Goal: Task Accomplishment & Management: Manage account settings

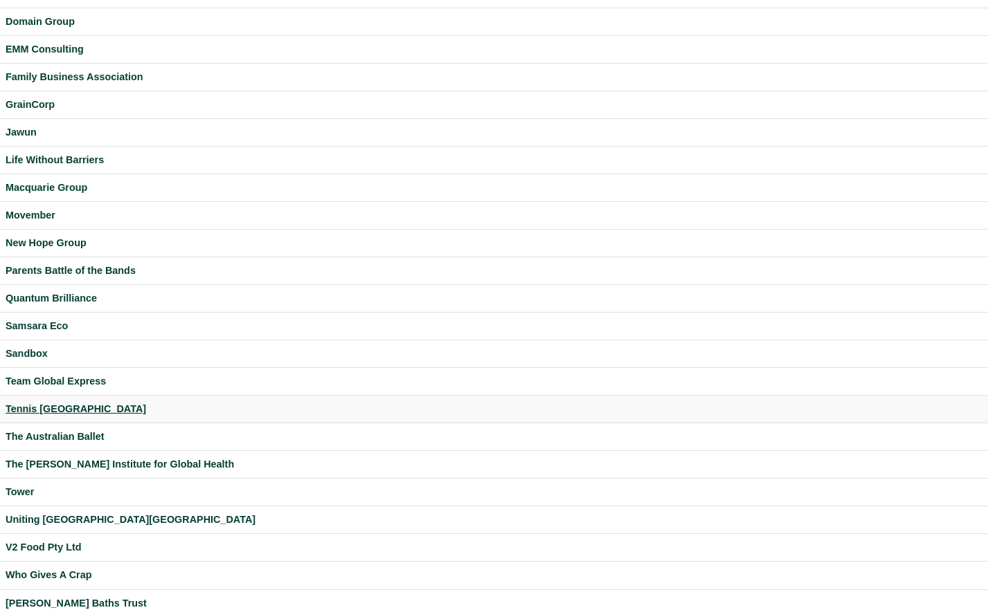
scroll to position [300, 0]
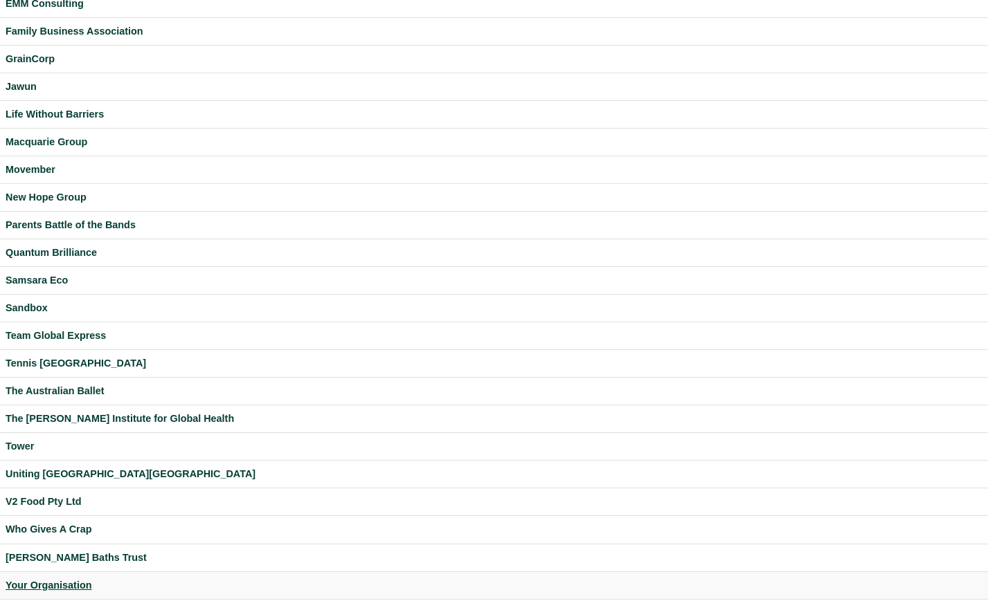
click at [66, 587] on div "Your Organisation" at bounding box center [494, 586] width 977 height 16
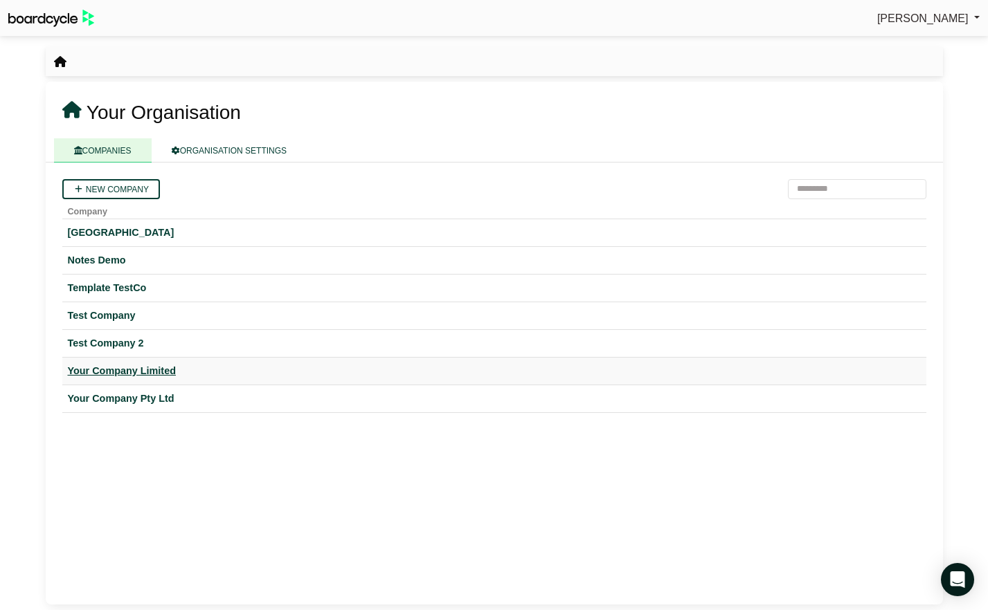
click at [171, 372] on div "Your Company Limited" at bounding box center [494, 371] width 853 height 16
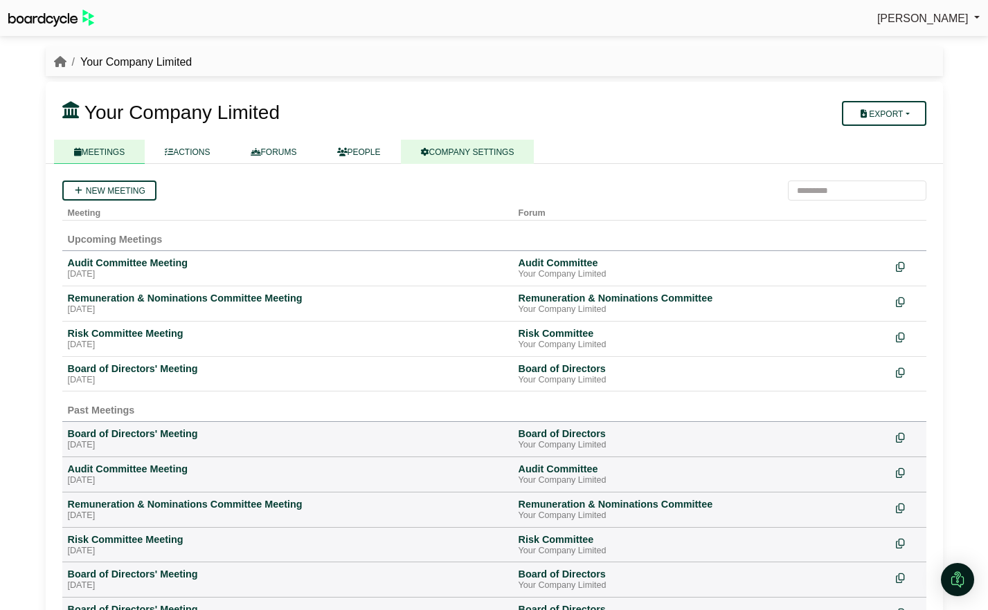
click at [462, 156] on link "COMPANY SETTINGS" at bounding box center [468, 152] width 134 height 24
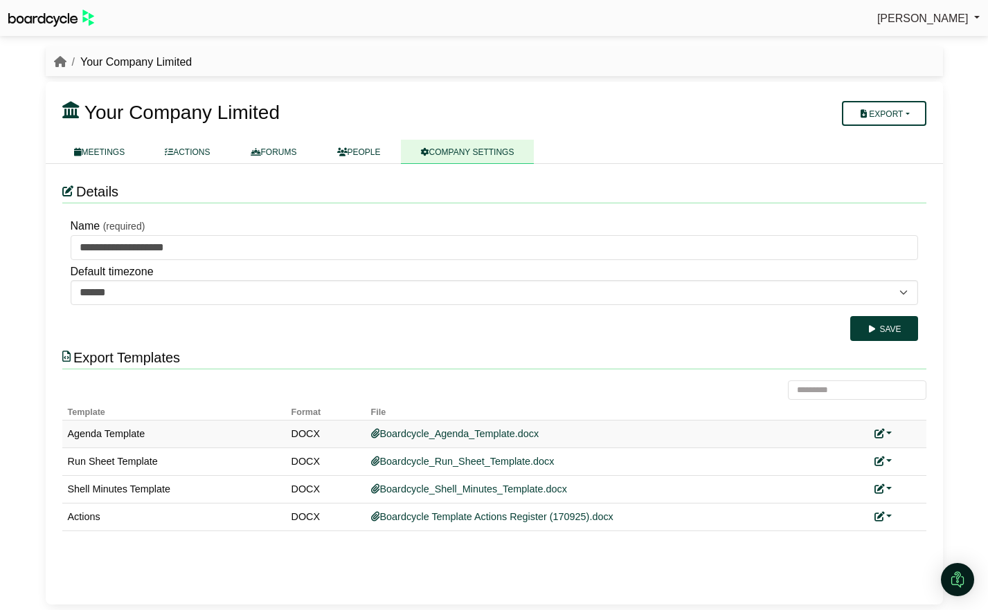
click at [886, 431] on link at bounding box center [883, 433] width 18 height 11
click at [876, 453] on link "Add custom template" at bounding box center [831, 454] width 123 height 26
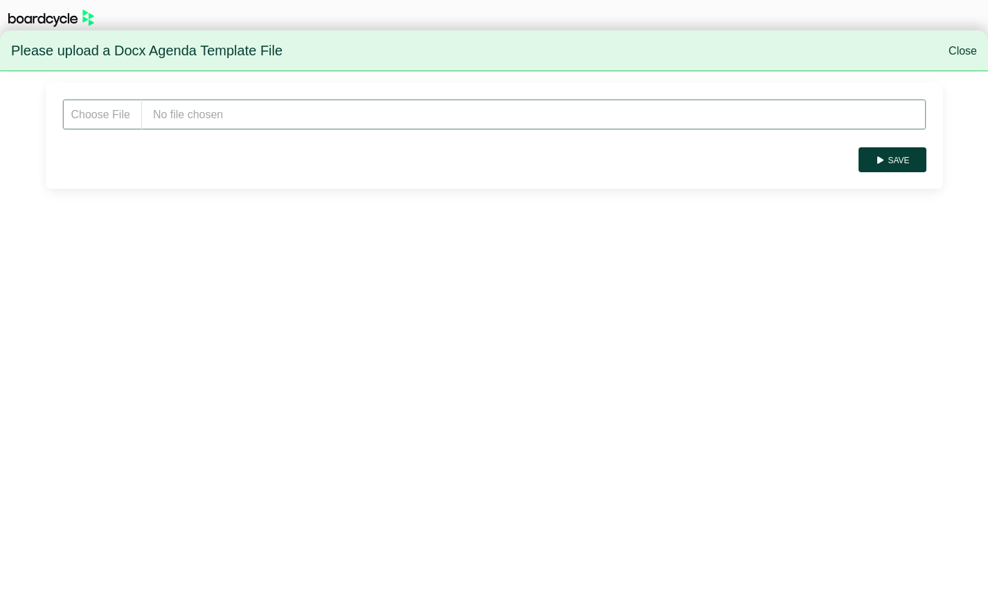
click at [177, 113] on input "file" at bounding box center [494, 114] width 864 height 31
type input "**********"
click at [888, 154] on button "Save" at bounding box center [891, 159] width 67 height 25
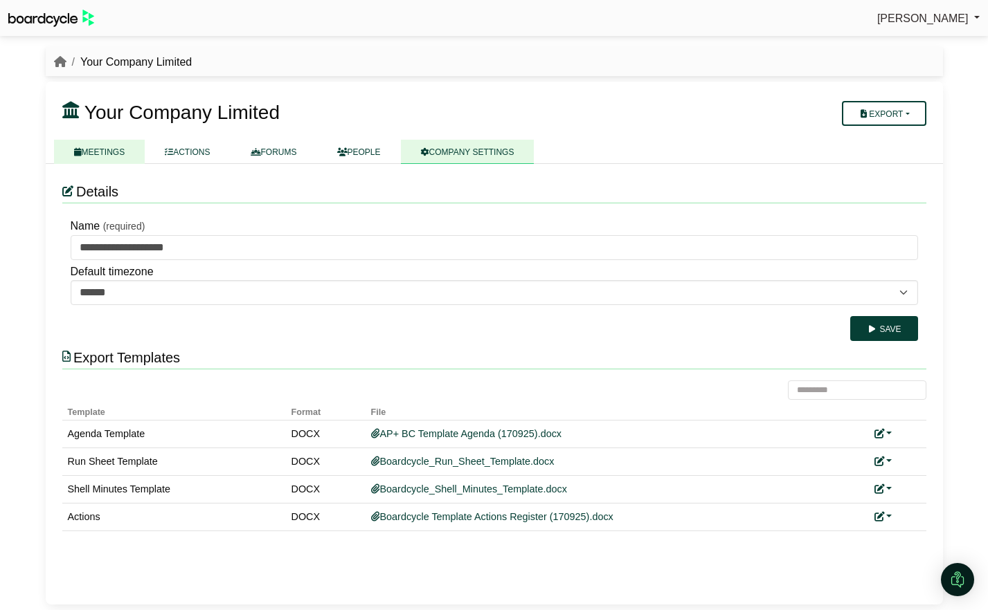
click at [117, 151] on link "MEETINGS" at bounding box center [99, 152] width 91 height 24
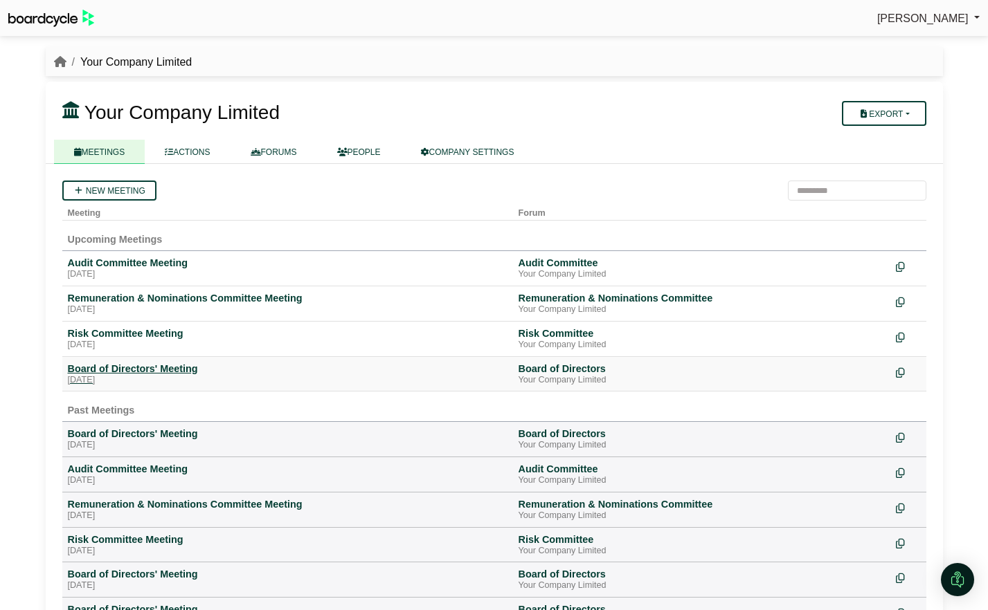
click at [144, 371] on div "Board of Directors' Meeting" at bounding box center [288, 369] width 440 height 12
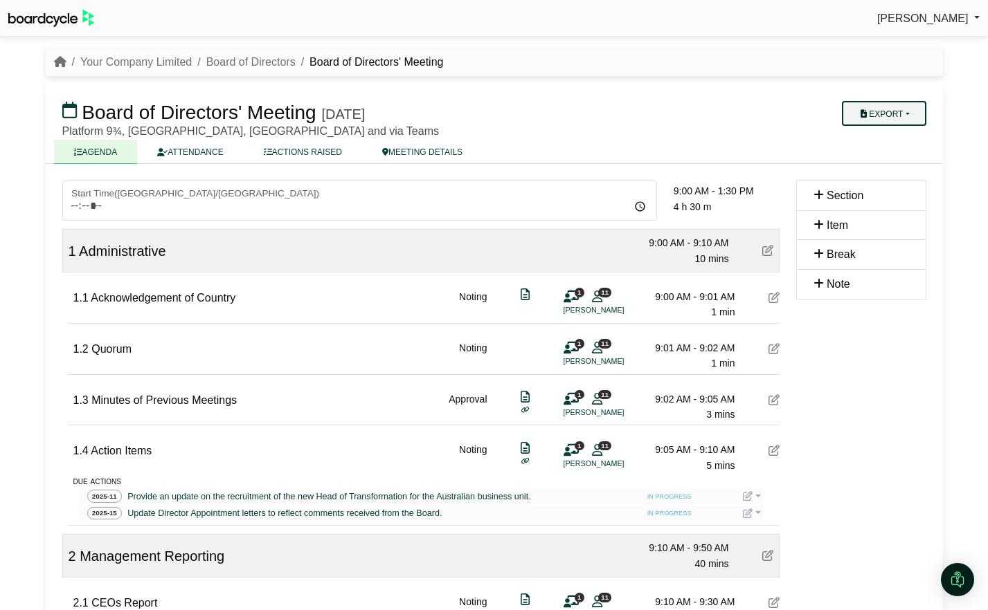
click at [895, 117] on button "Export" at bounding box center [884, 113] width 84 height 25
click at [890, 139] on link "Agenda" at bounding box center [897, 137] width 120 height 21
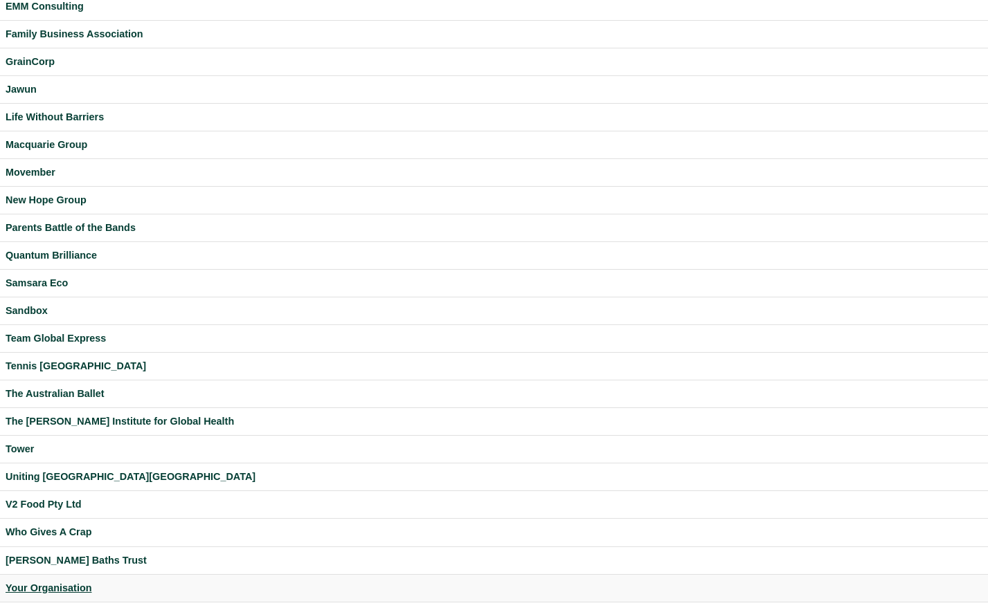
scroll to position [298, 0]
click at [66, 583] on div "Your Organisation" at bounding box center [494, 587] width 977 height 16
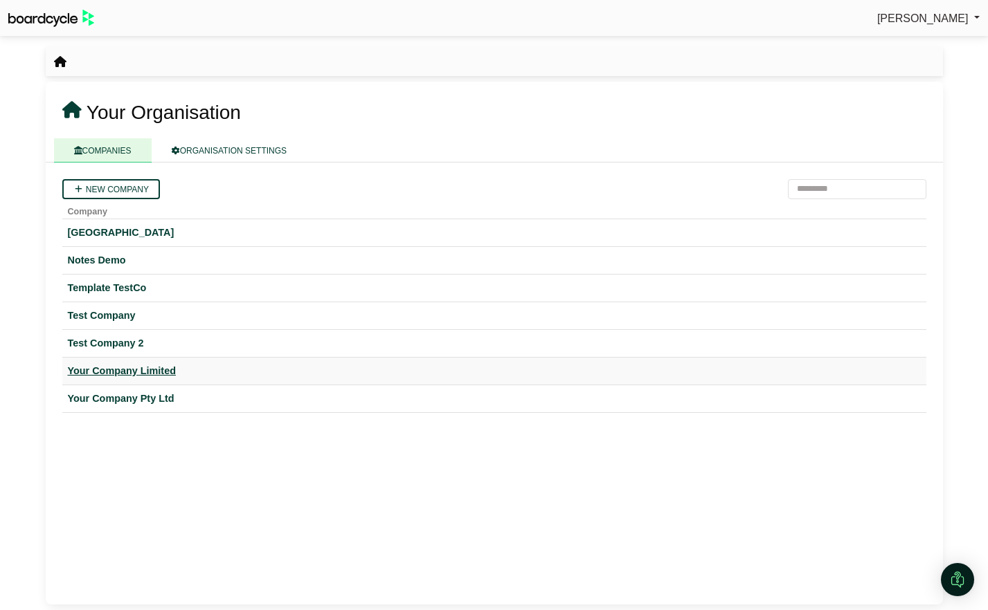
click at [165, 374] on div "Your Company Limited" at bounding box center [494, 371] width 853 height 16
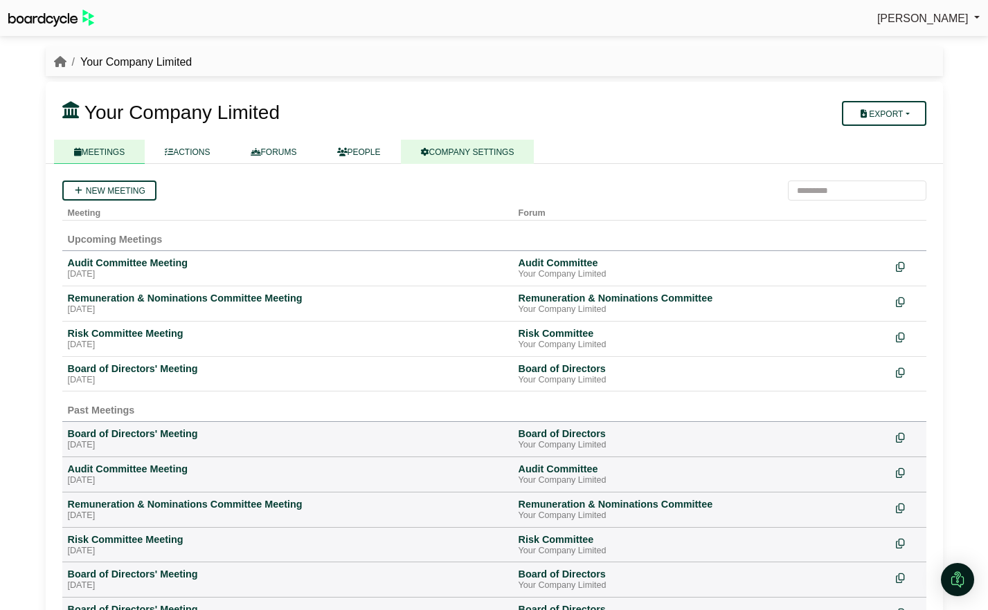
click at [491, 155] on link "COMPANY SETTINGS" at bounding box center [468, 152] width 134 height 24
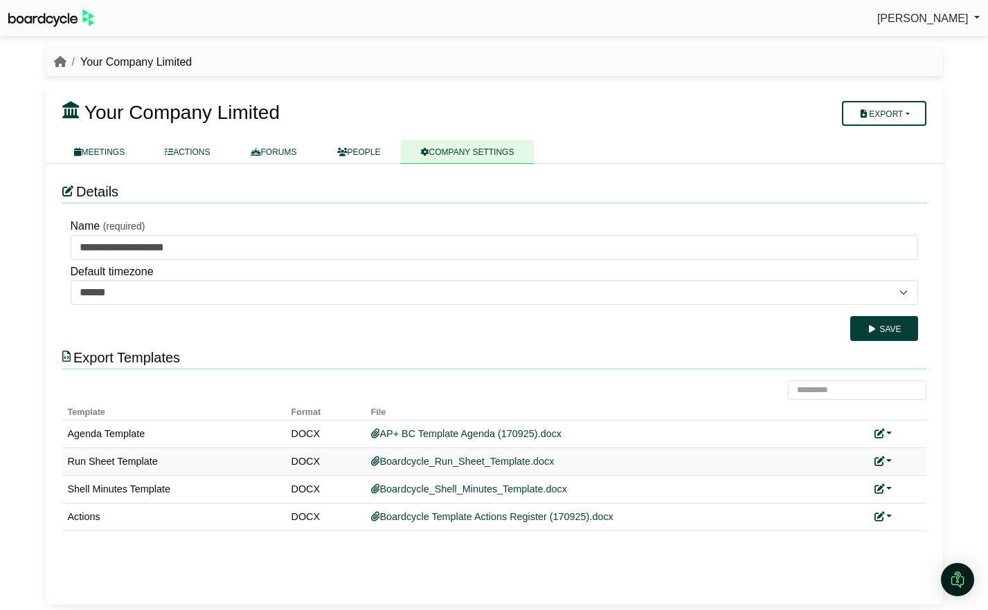
click at [889, 462] on link at bounding box center [883, 461] width 18 height 11
click at [789, 586] on div "**********" at bounding box center [494, 384] width 897 height 441
